Goal: Task Accomplishment & Management: Use online tool/utility

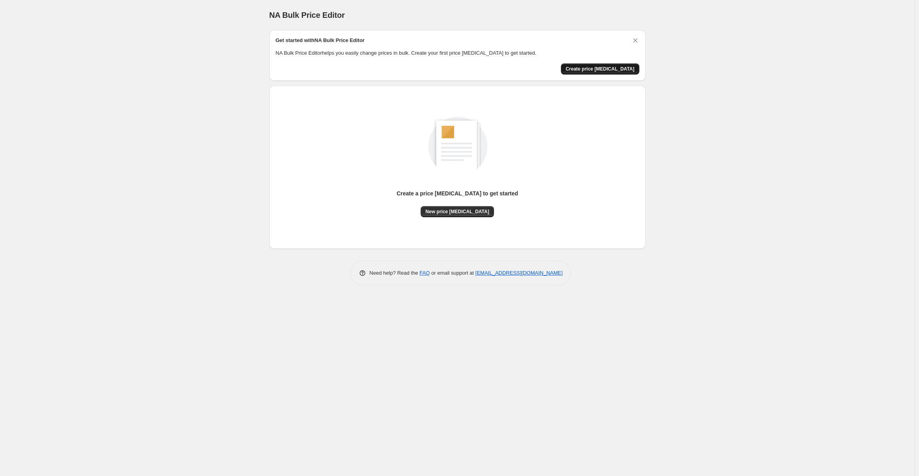
click at [609, 70] on span "Create price change job" at bounding box center [600, 69] width 69 height 6
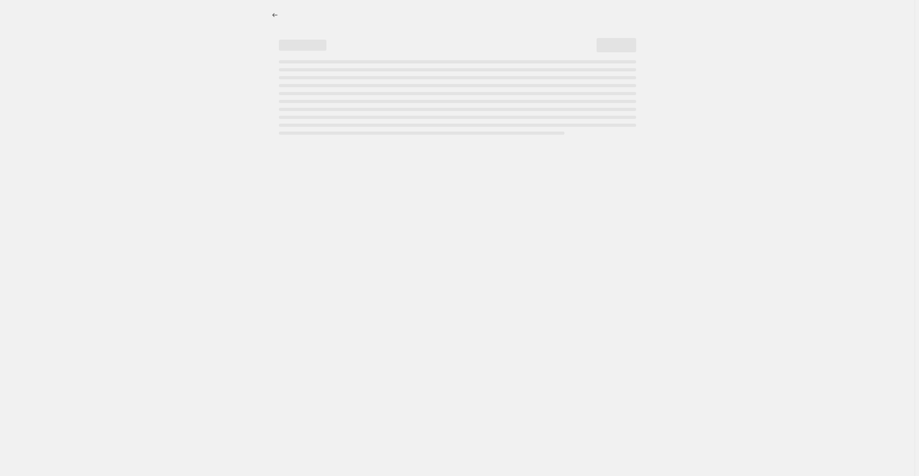
select select "percentage"
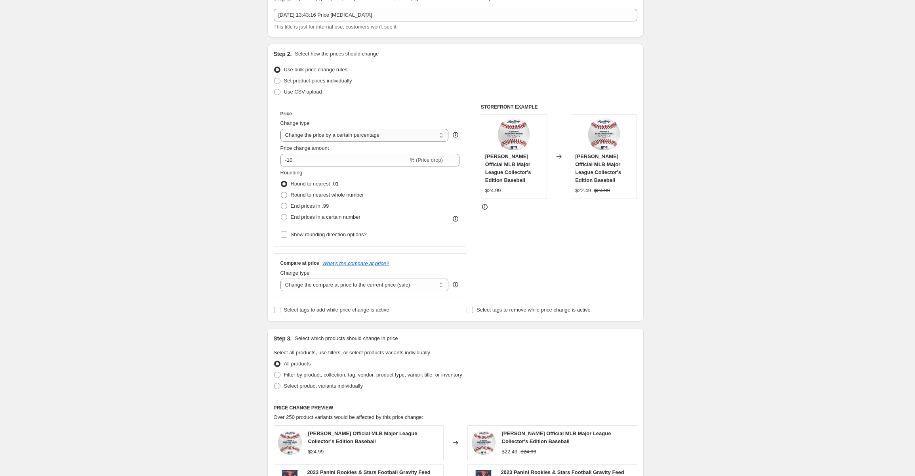
scroll to position [40, 0]
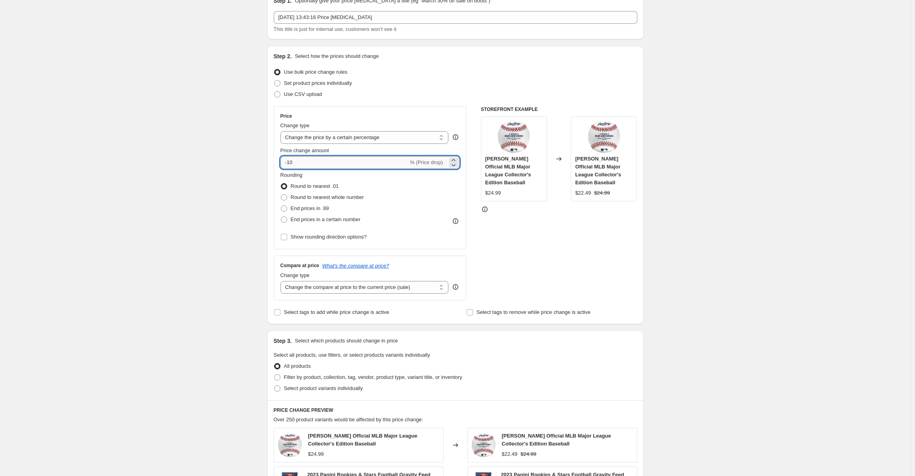
drag, startPoint x: 296, startPoint y: 162, endPoint x: 286, endPoint y: 162, distance: 10.3
click at [286, 162] on input "-10" at bounding box center [345, 162] width 128 height 13
type input "-85"
click at [205, 164] on div "Create new price change job. This page is ready Create new price change job Dra…" at bounding box center [455, 358] width 911 height 797
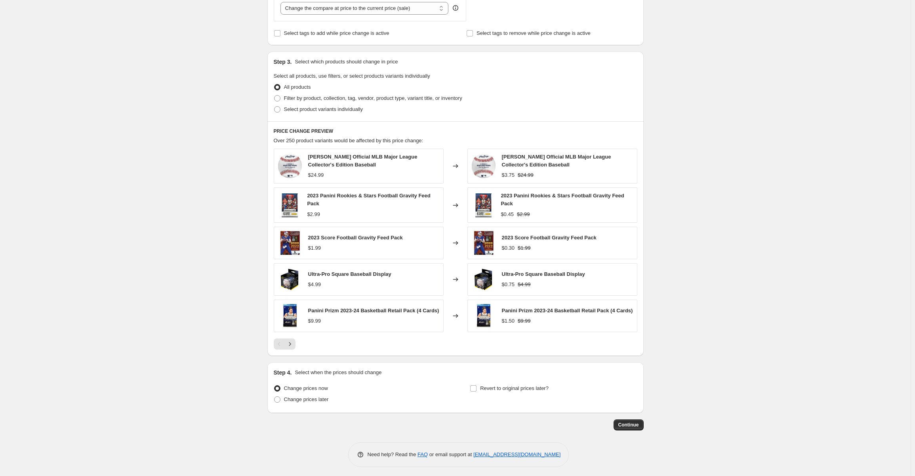
scroll to position [319, 0]
click at [638, 424] on span "Continue" at bounding box center [628, 424] width 21 height 6
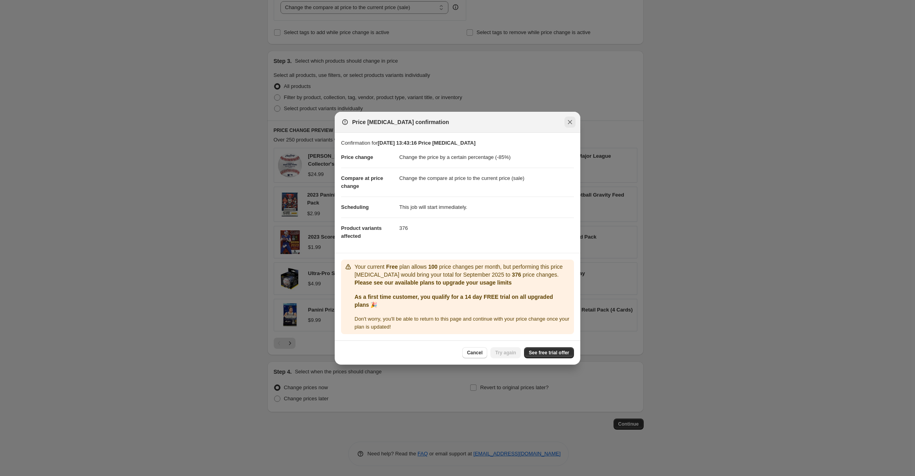
click at [575, 120] on button "Close" at bounding box center [570, 121] width 11 height 11
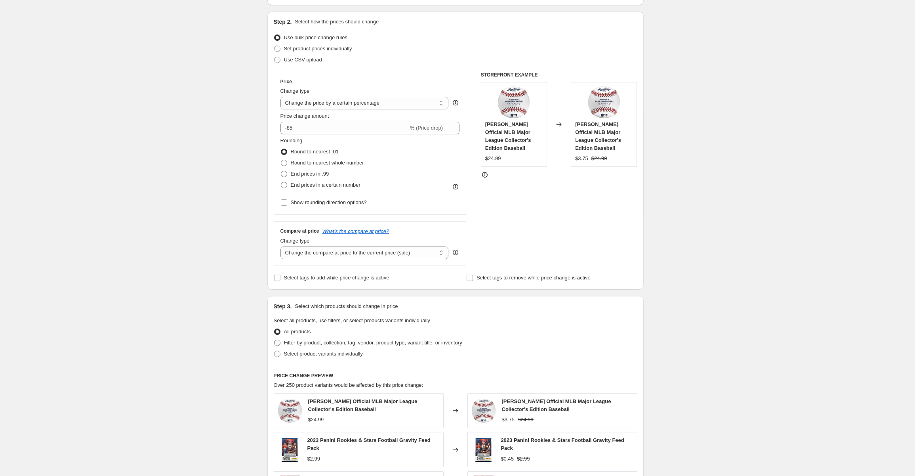
scroll to position [0, 0]
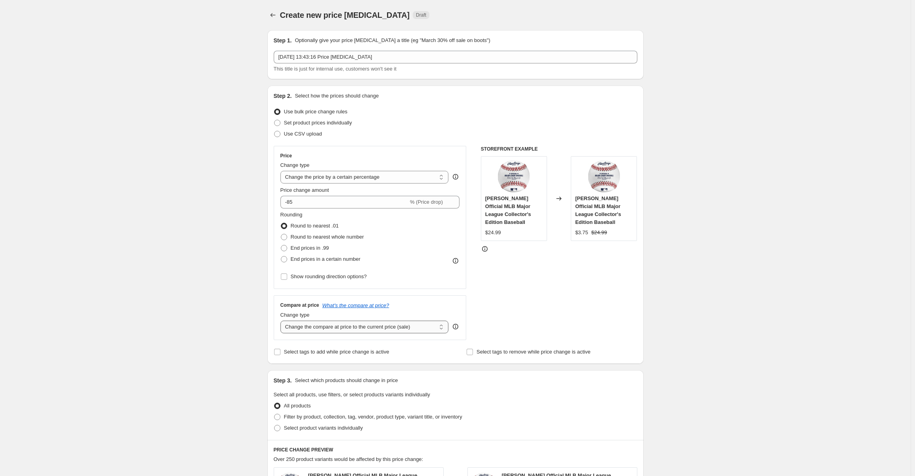
click at [368, 327] on select "Change the compare at price to the current price (sale) Change the compare at p…" at bounding box center [365, 327] width 168 height 13
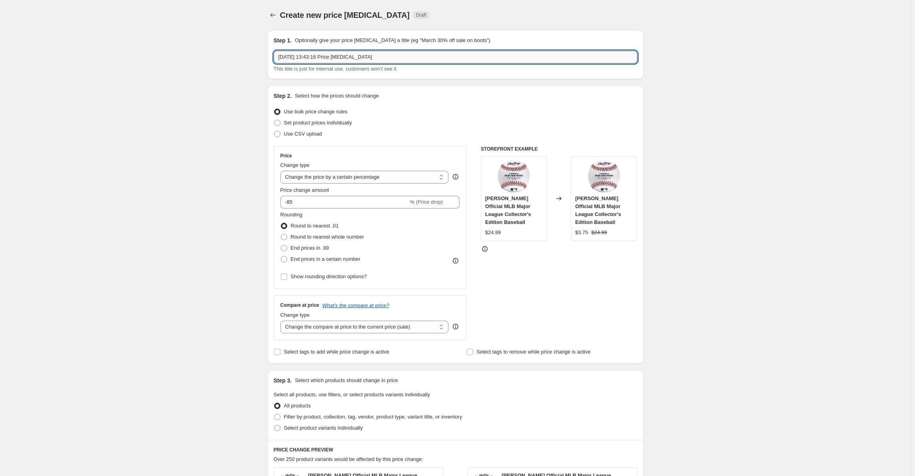
click at [341, 55] on input "1 sept. 2025, 13:43:16 Price change job" at bounding box center [456, 57] width 364 height 13
click at [187, 86] on div "Create new price change job. This page is ready Create new price change job Dra…" at bounding box center [455, 398] width 911 height 797
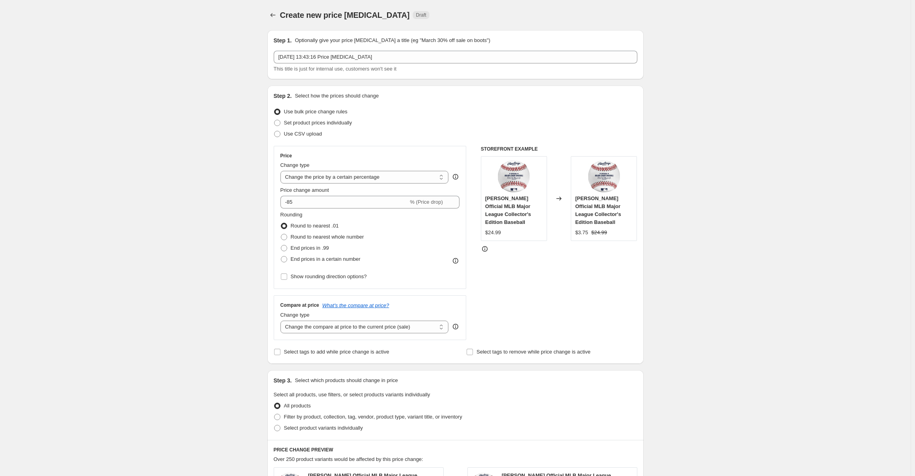
click at [230, 57] on div "Create new price change job. This page is ready Create new price change job Dra…" at bounding box center [455, 398] width 911 height 797
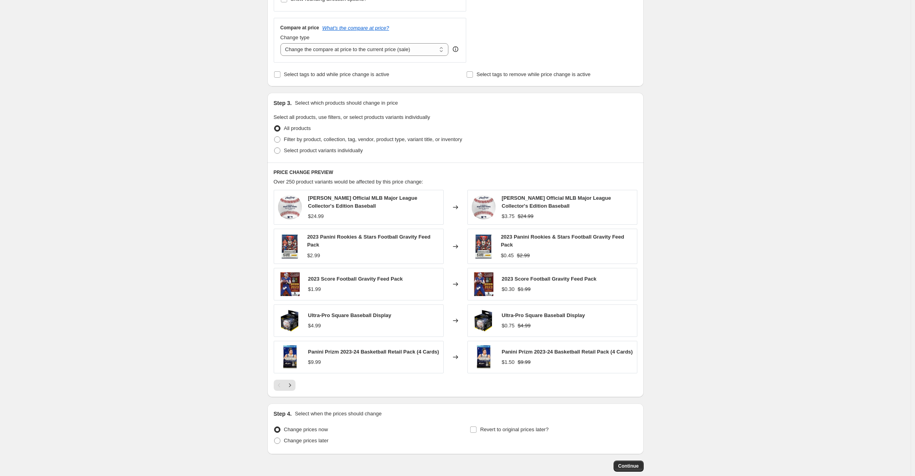
scroll to position [319, 0]
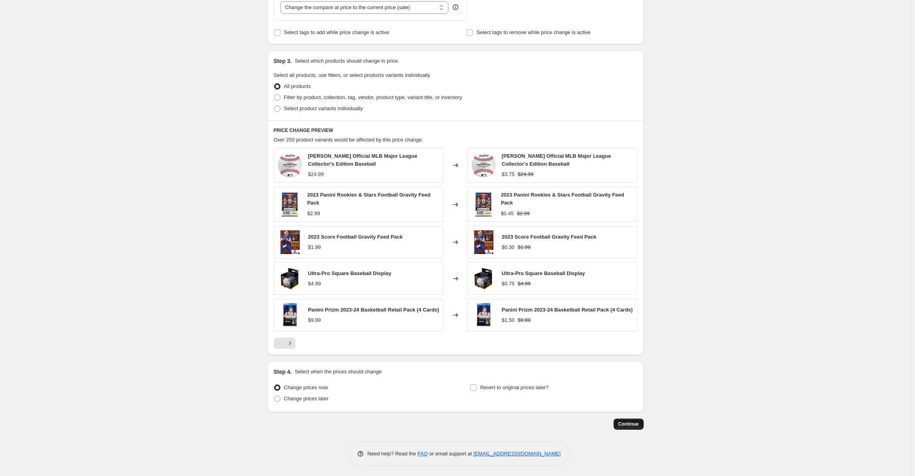
click at [633, 424] on span "Continue" at bounding box center [628, 424] width 21 height 6
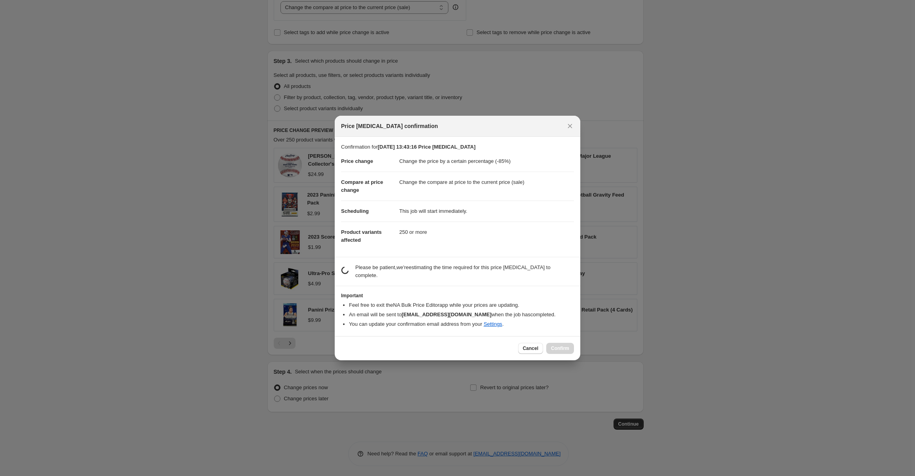
scroll to position [0, 0]
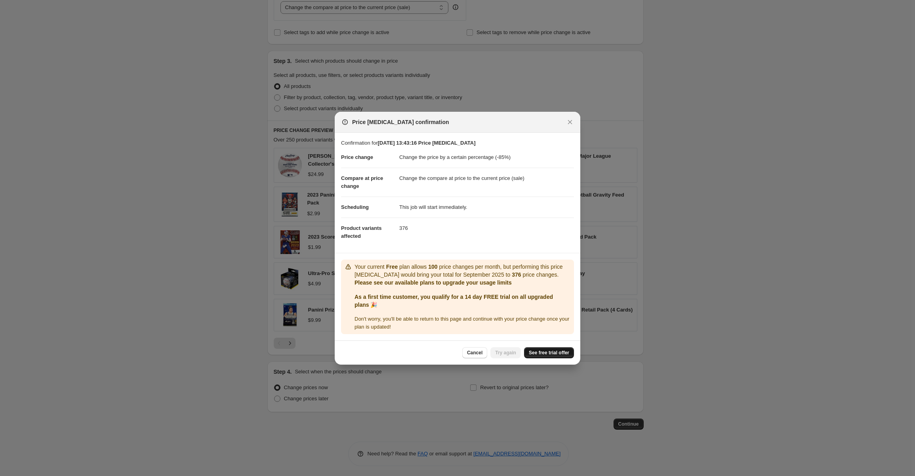
click at [561, 350] on span "See free trial offer" at bounding box center [549, 352] width 40 height 6
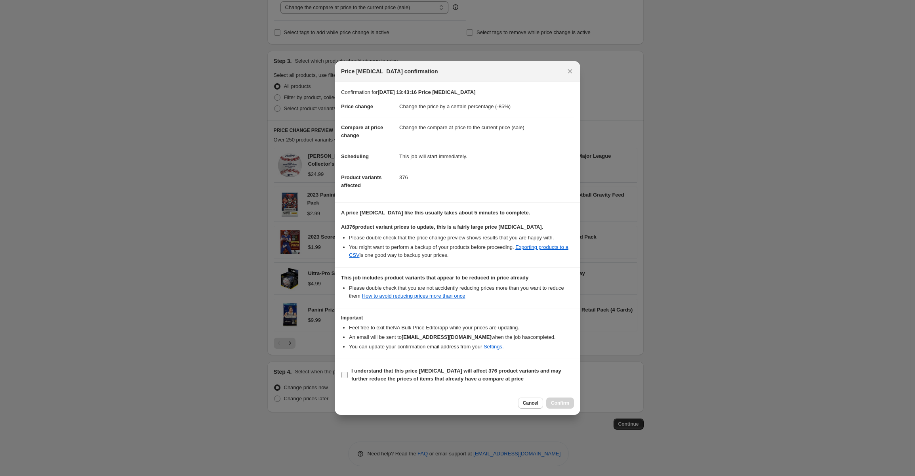
click at [344, 374] on input "I understand that this price change job will affect 376 product variants and ma…" at bounding box center [345, 375] width 6 height 6
checkbox input "true"
click at [564, 401] on span "Confirm" at bounding box center [560, 403] width 18 height 6
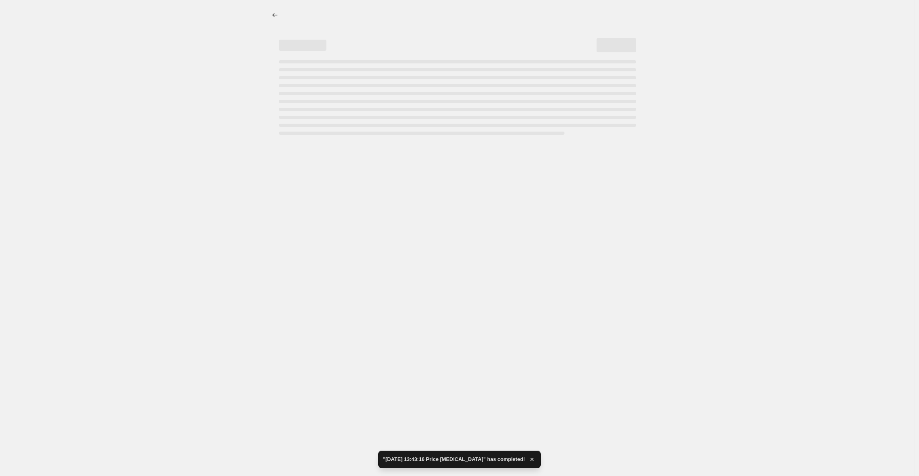
select select "percentage"
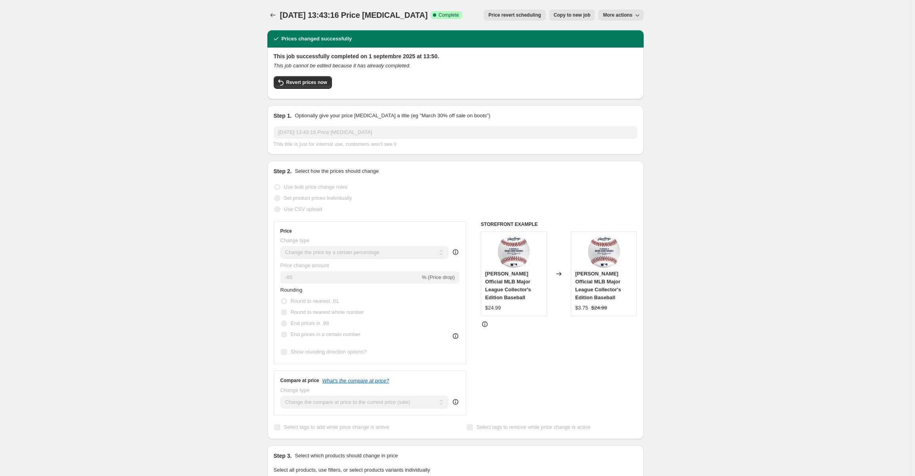
click at [624, 10] on button "More actions" at bounding box center [620, 15] width 45 height 11
click at [624, 13] on span "More actions" at bounding box center [617, 15] width 29 height 6
click at [277, 15] on icon "Price change jobs" at bounding box center [273, 15] width 8 height 8
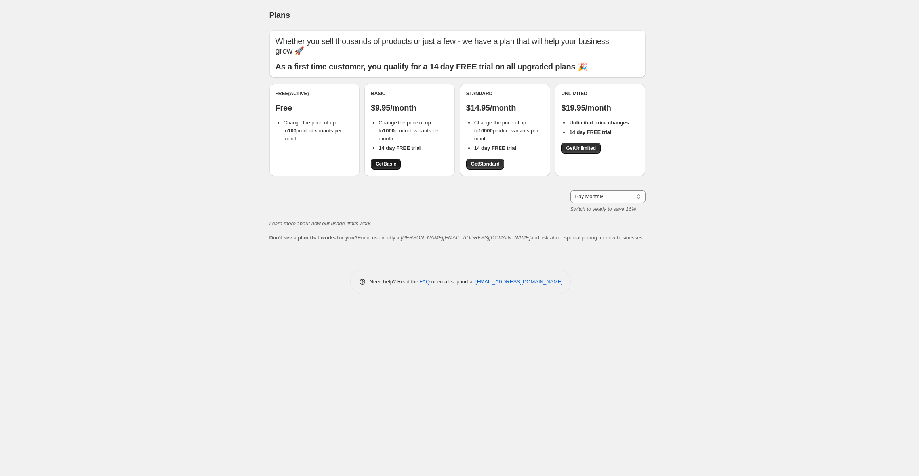
click at [384, 163] on span "Get Basic" at bounding box center [386, 164] width 21 height 6
click at [489, 164] on span "Get Standard" at bounding box center [485, 164] width 29 height 6
